Goal: Obtain resource: Download file/media

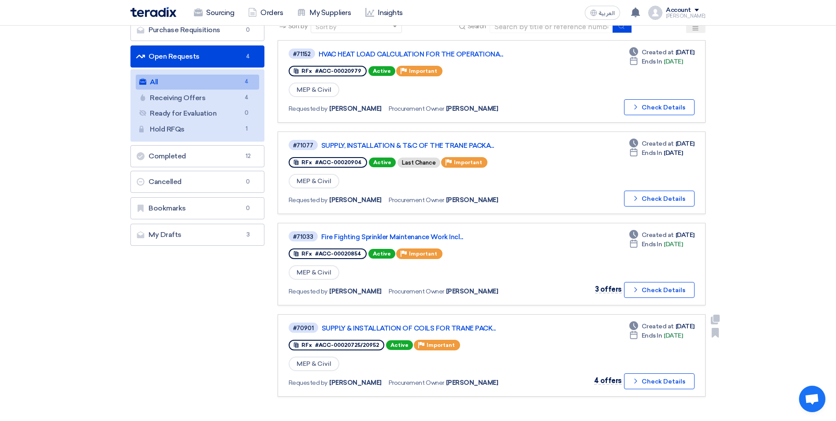
scroll to position [44, 0]
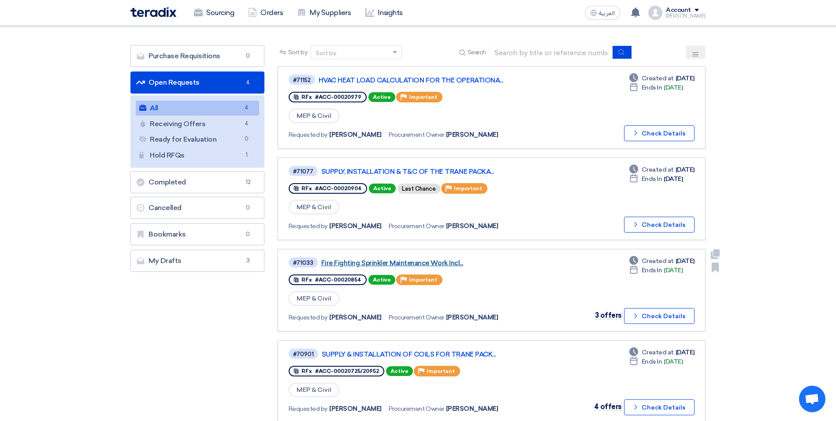
click at [430, 264] on link "Fire Fighting Sprinkler Maintenance Work Incl..." at bounding box center [431, 263] width 220 height 8
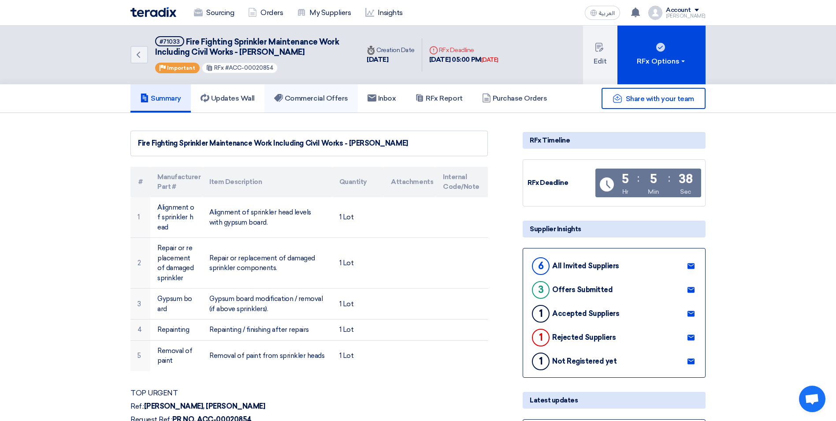
click at [315, 92] on link "Commercial Offers" at bounding box center [311, 98] width 93 height 28
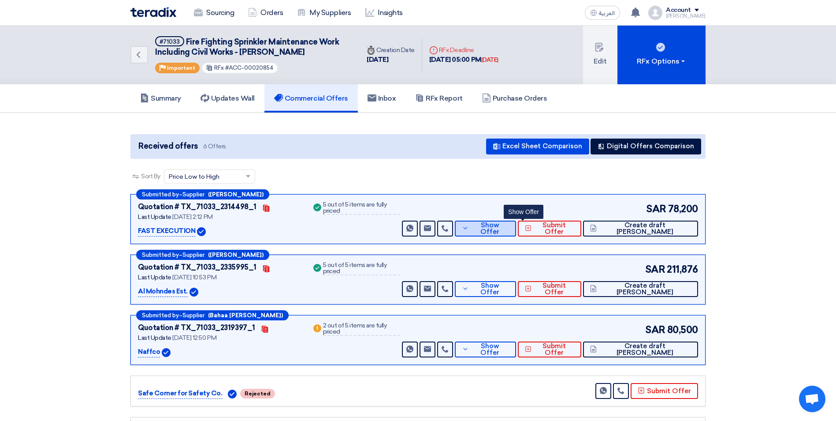
click at [514, 234] on button "Show Offer" at bounding box center [485, 228] width 61 height 16
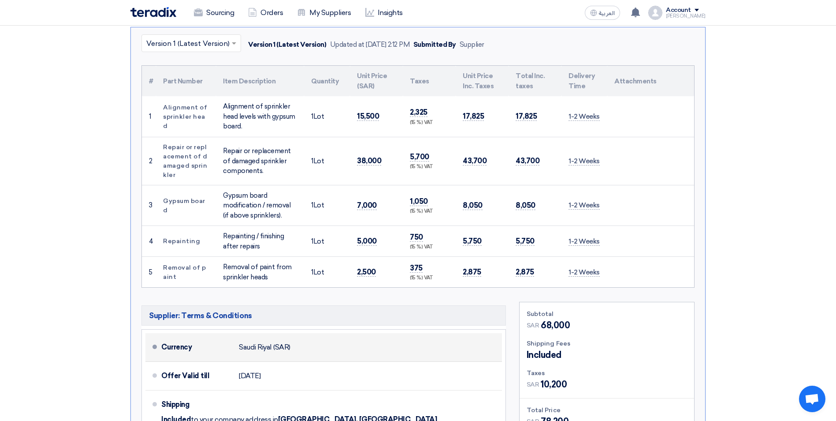
scroll to position [353, 0]
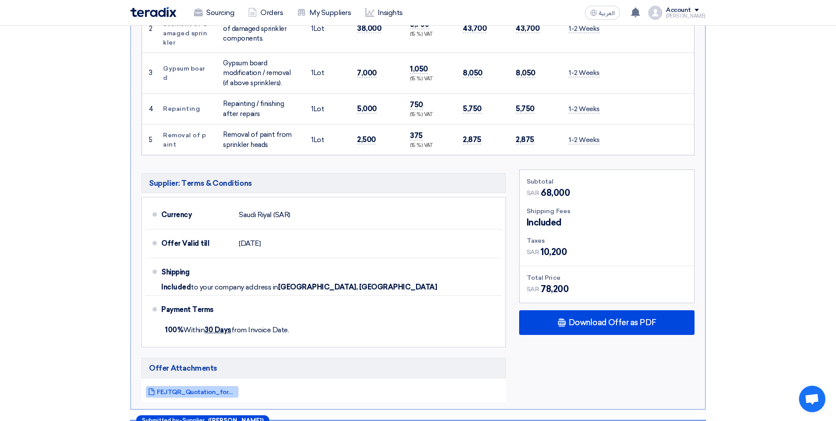
click at [192, 389] on span "FEJTQR_Quotation_for_Fire_Fighting_Sprinkler_Maintenance__Aziz_Mall_17555155202…" at bounding box center [196, 391] width 79 height 7
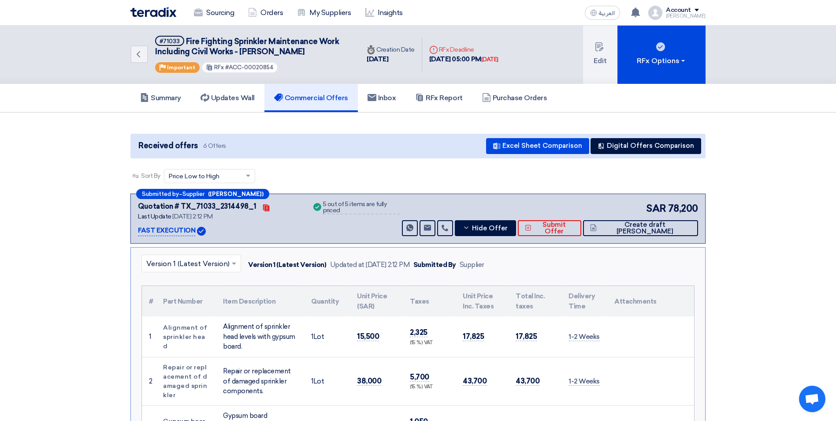
scroll to position [0, 0]
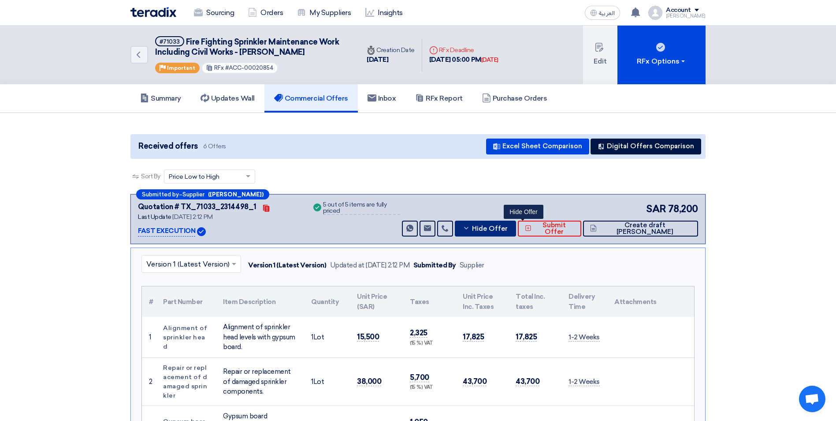
click at [470, 229] on icon at bounding box center [466, 227] width 7 height 7
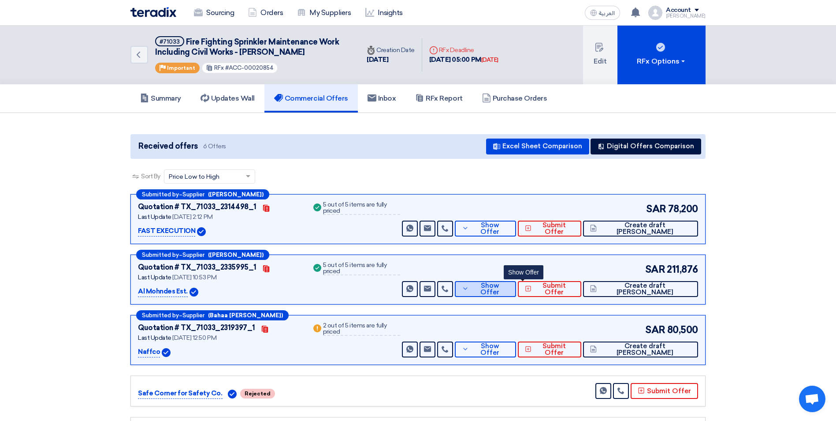
click at [508, 295] on button "Show Offer" at bounding box center [485, 289] width 61 height 16
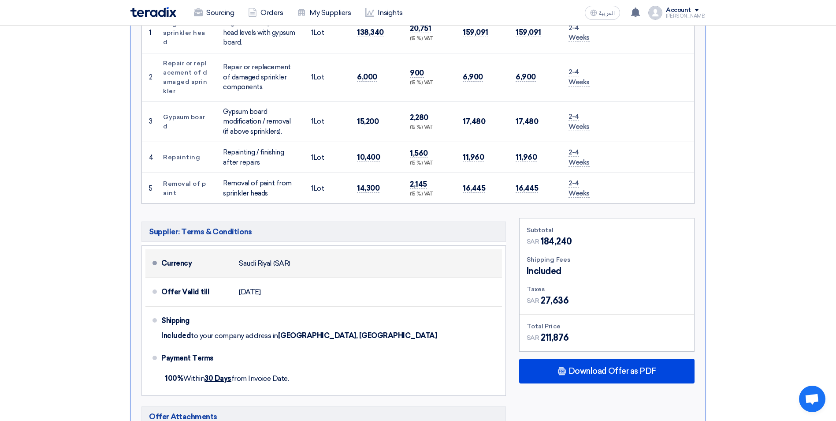
scroll to position [441, 0]
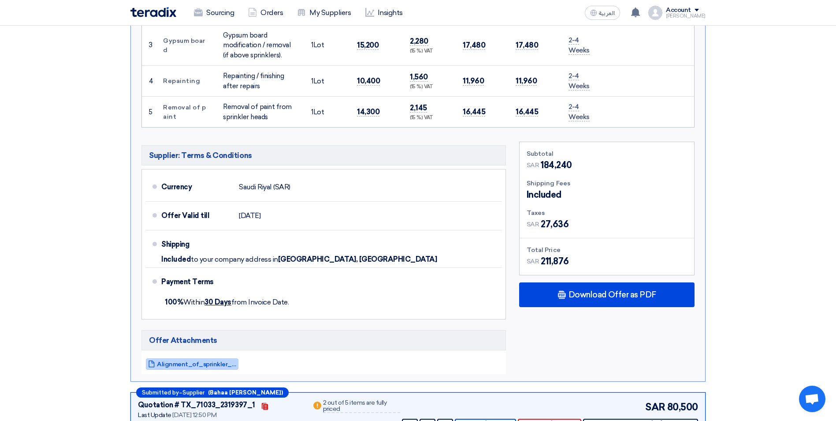
click at [211, 361] on span "Alignment_of_sprinkler_in_Aziz_Mall_1756237967263.pdf" at bounding box center [196, 364] width 79 height 7
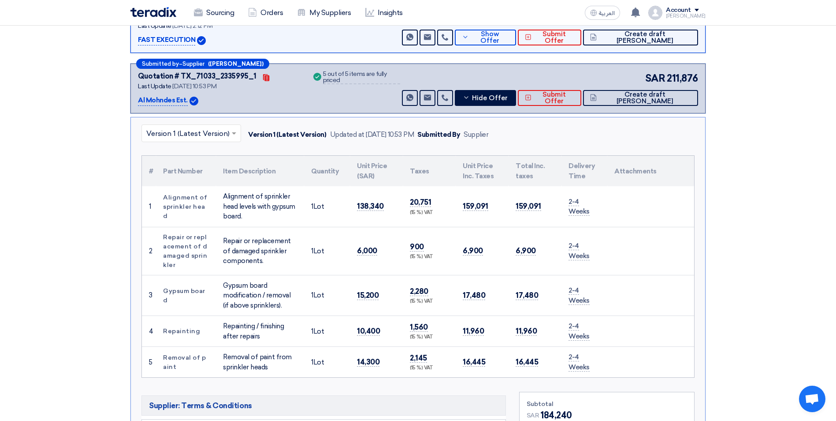
scroll to position [132, 0]
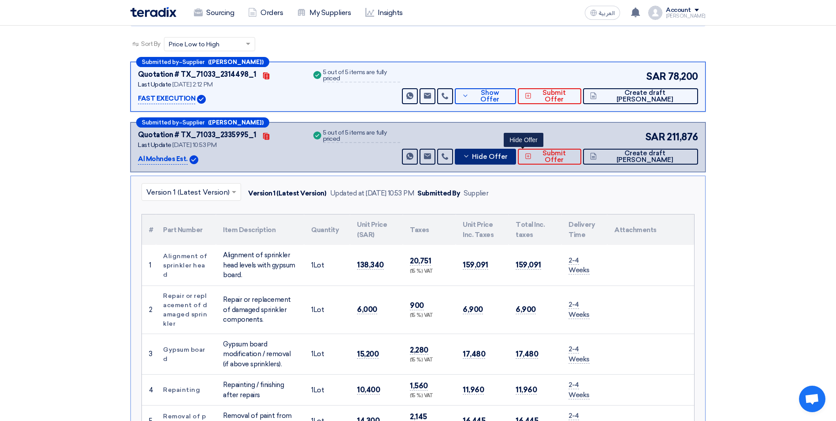
click at [470, 158] on icon at bounding box center [466, 156] width 7 height 7
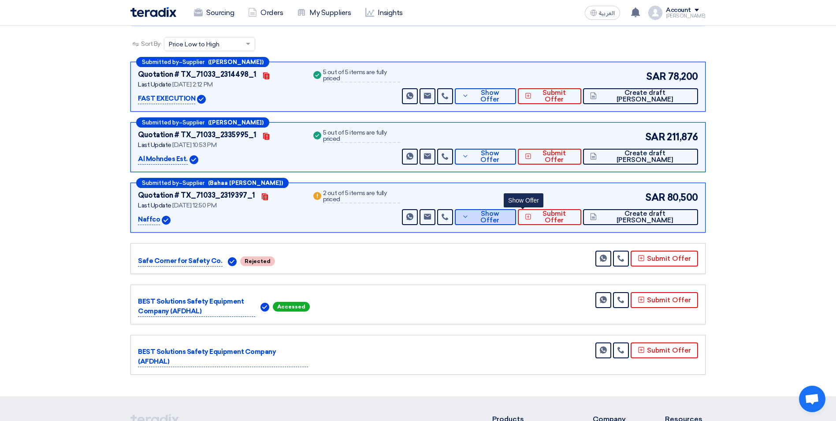
click at [515, 211] on button "Show Offer" at bounding box center [485, 217] width 61 height 16
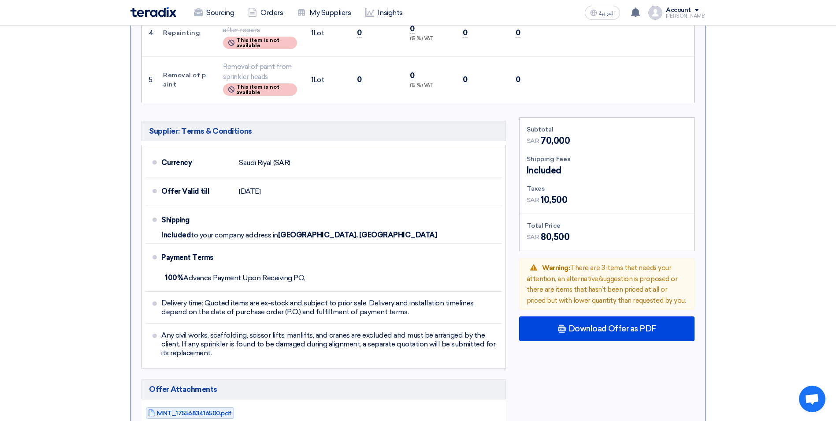
scroll to position [617, 0]
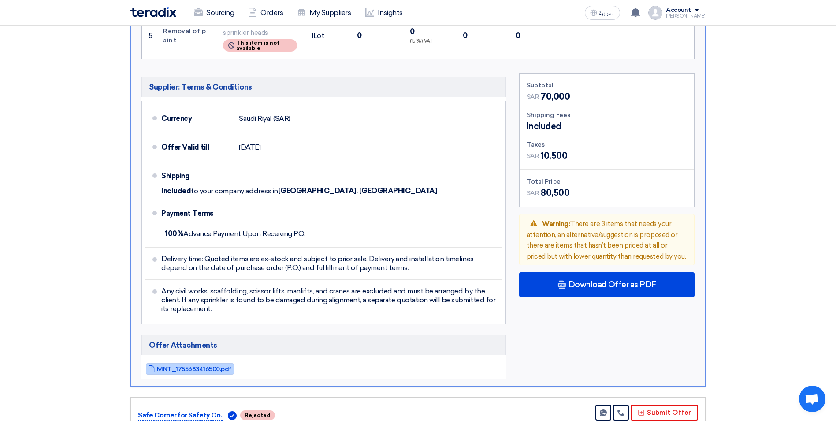
click at [213, 369] on span "MNT_1755683416500.pdf" at bounding box center [194, 369] width 75 height 7
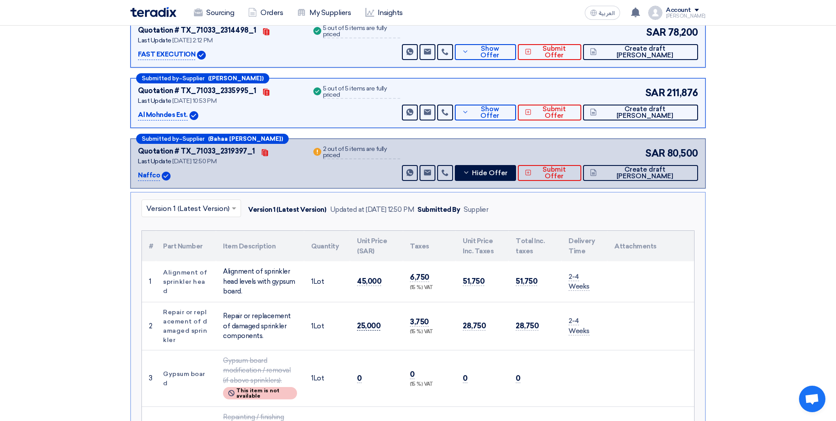
scroll to position [0, 0]
